Goal: Check status: Check status

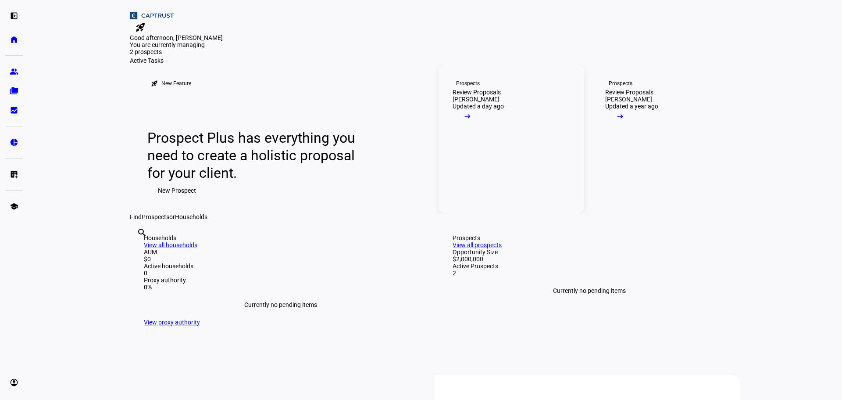
click at [472, 121] on mat-icon "arrow_right_alt" at bounding box center [467, 116] width 9 height 9
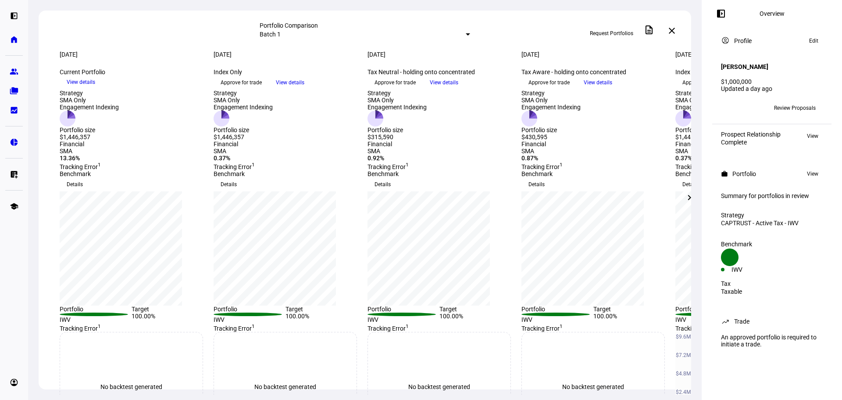
click at [612, 89] on span "View details" at bounding box center [598, 82] width 29 height 13
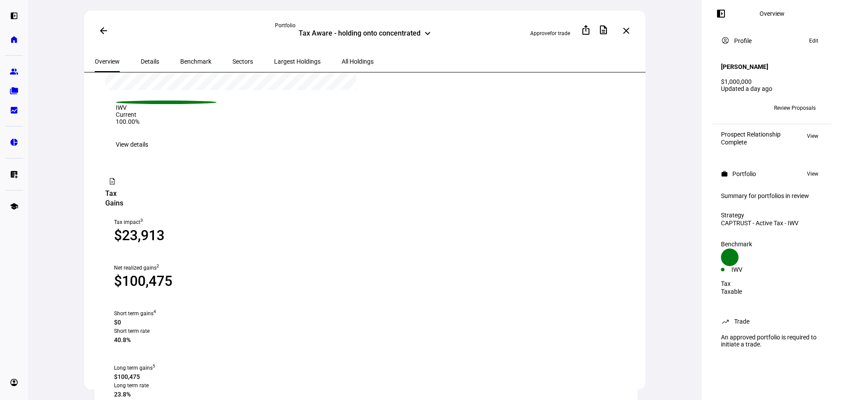
scroll to position [439, 0]
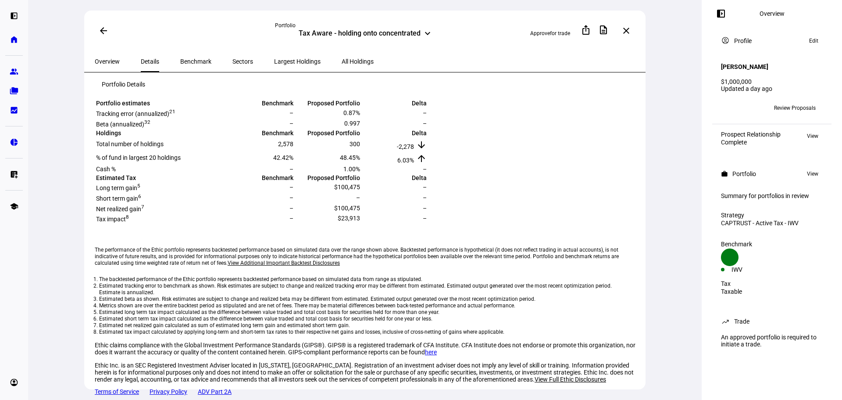
scroll to position [310, 0]
